Goal: Check status

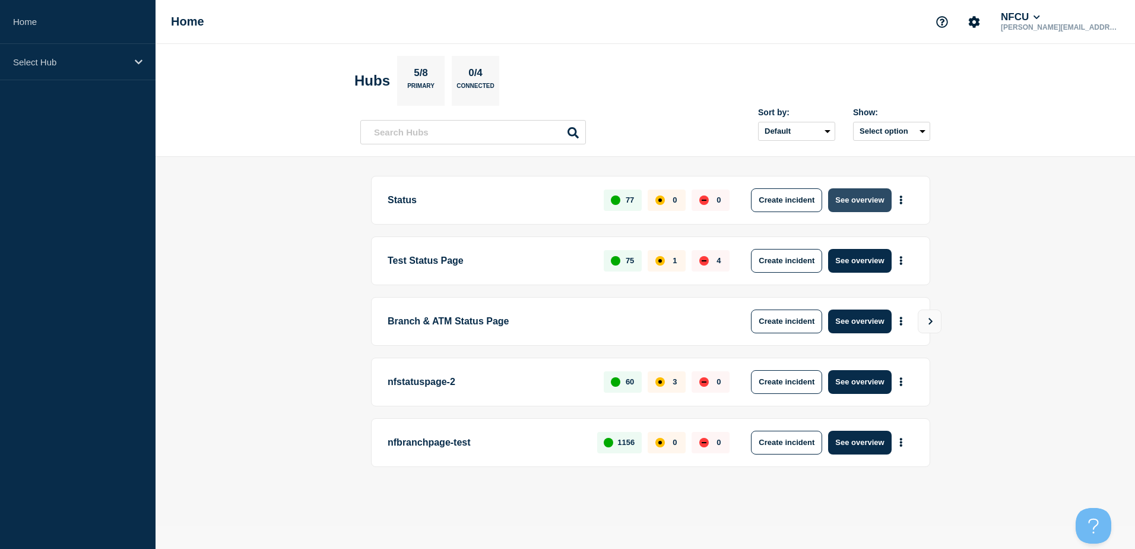
click at [847, 197] on button "See overview" at bounding box center [859, 200] width 63 height 24
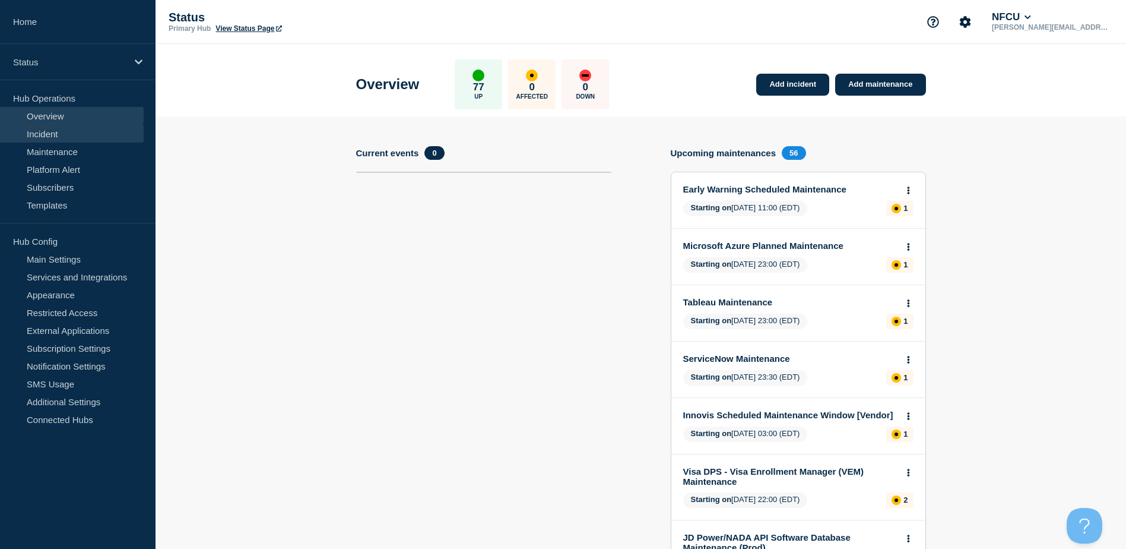
click at [65, 135] on link "Incident" at bounding box center [72, 134] width 144 height 18
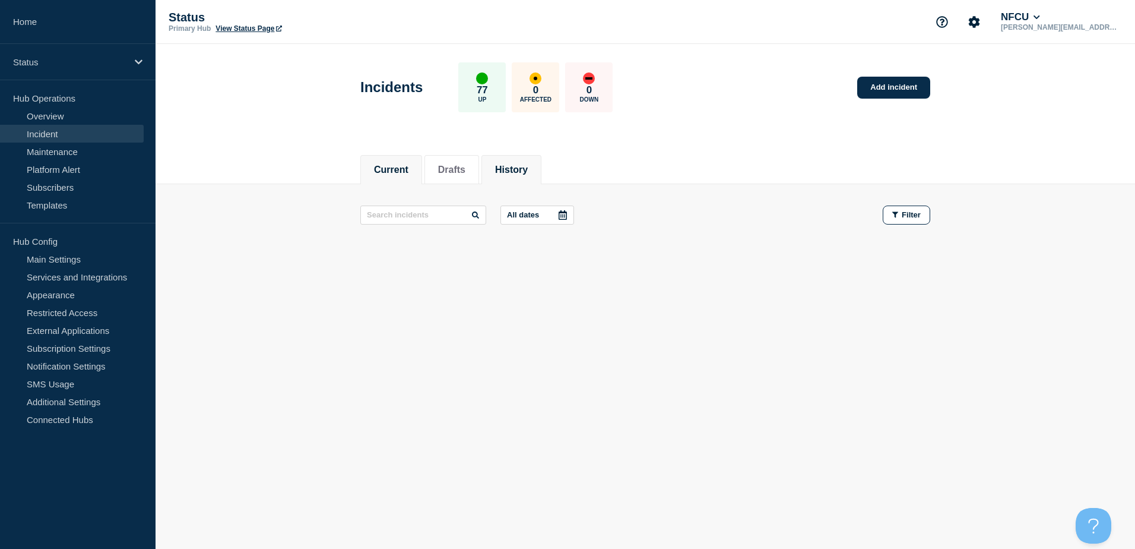
click at [516, 175] on button "History" at bounding box center [511, 169] width 33 height 11
